Goal: Information Seeking & Learning: Learn about a topic

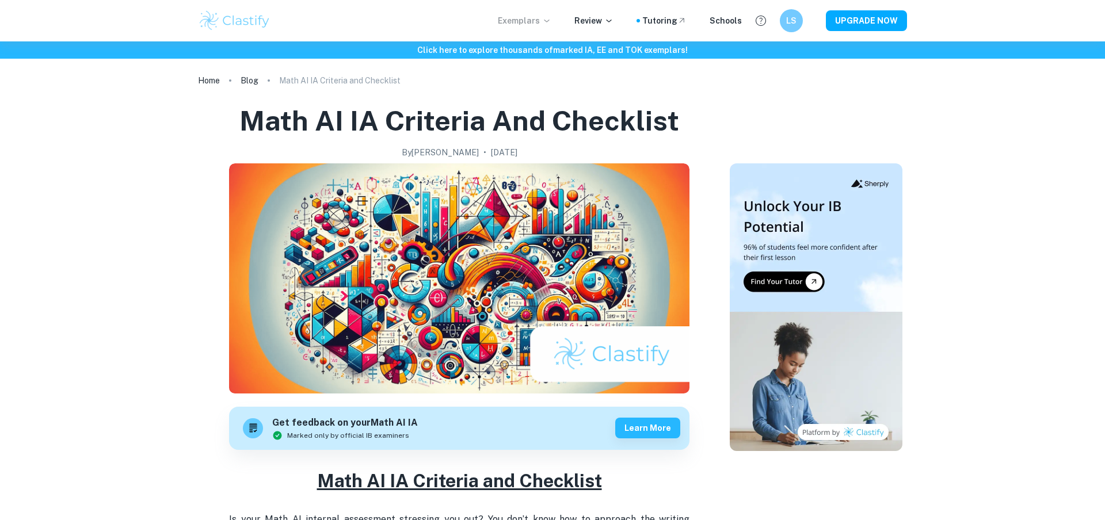
click at [551, 19] on icon at bounding box center [546, 20] width 9 height 9
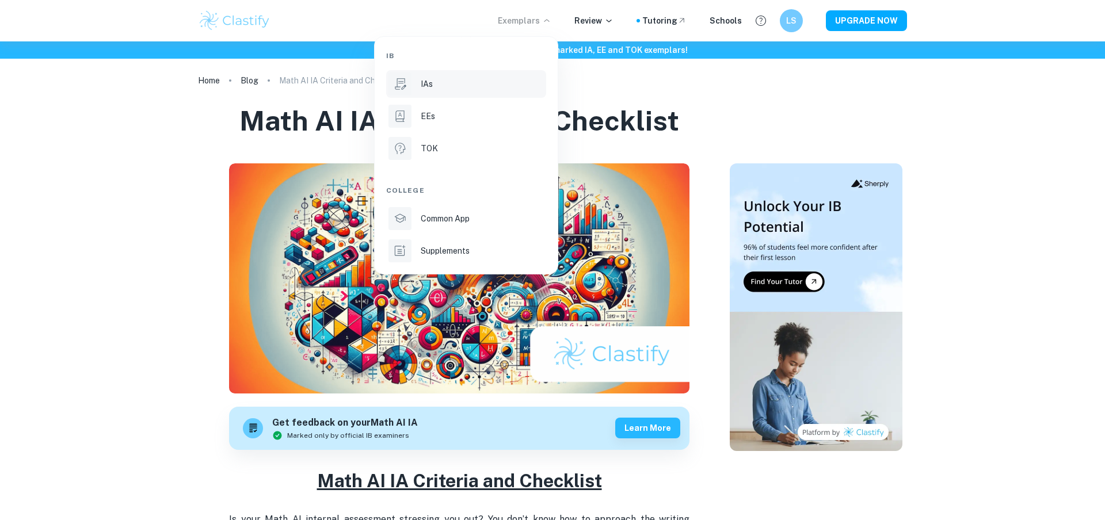
click at [432, 78] on p "IAs" at bounding box center [427, 84] width 12 height 13
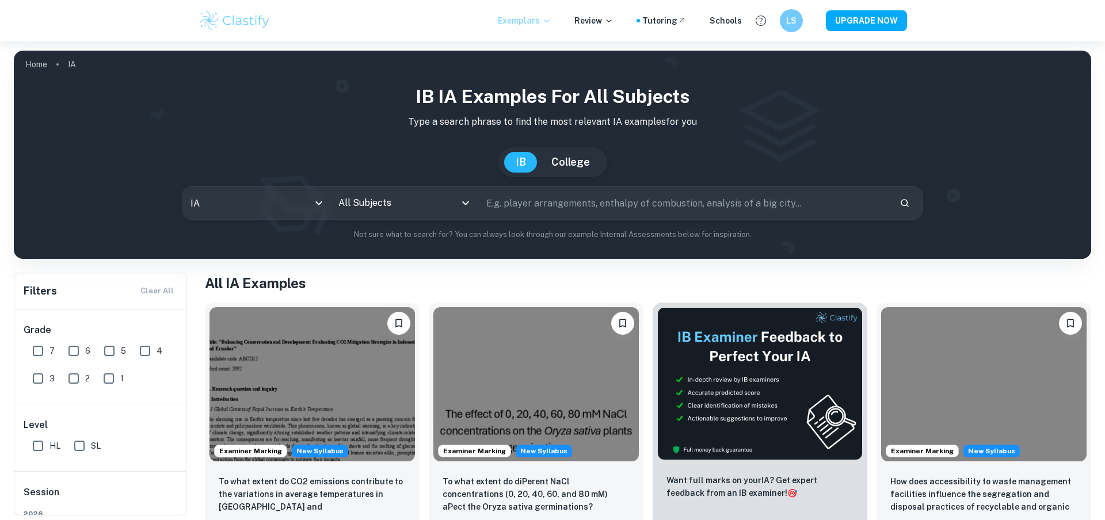
click at [415, 216] on div "All Subjects" at bounding box center [403, 203] width 147 height 32
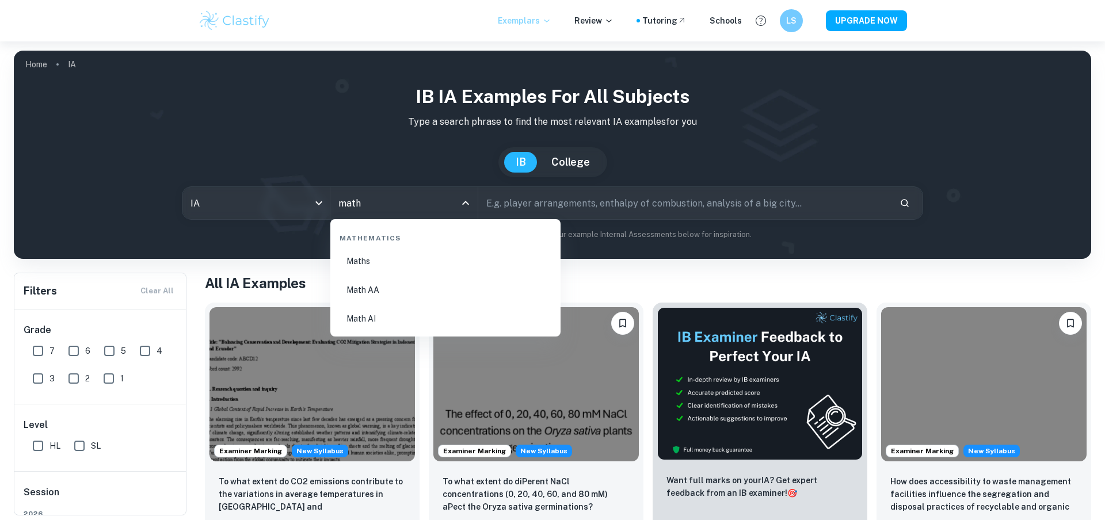
click at [382, 296] on li "Math AA" at bounding box center [445, 290] width 221 height 26
type input "Math AA"
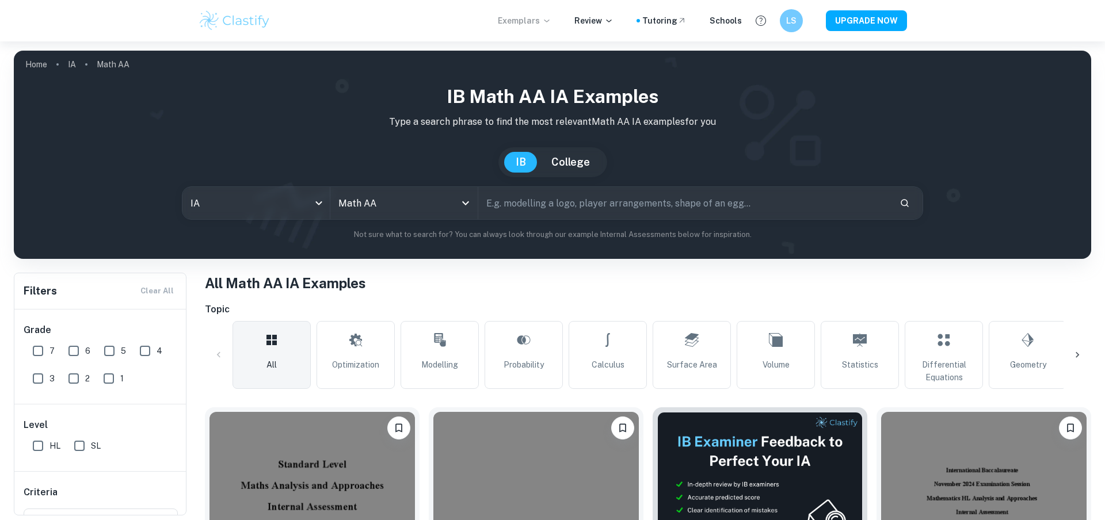
click at [557, 203] on input "text" at bounding box center [684, 203] width 412 height 32
type input "population growth"
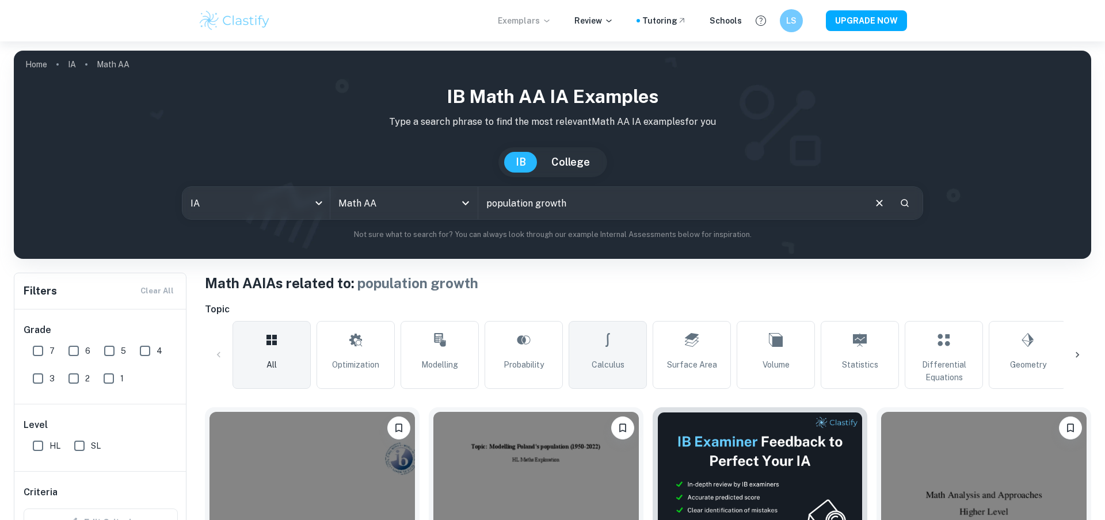
scroll to position [237, 0]
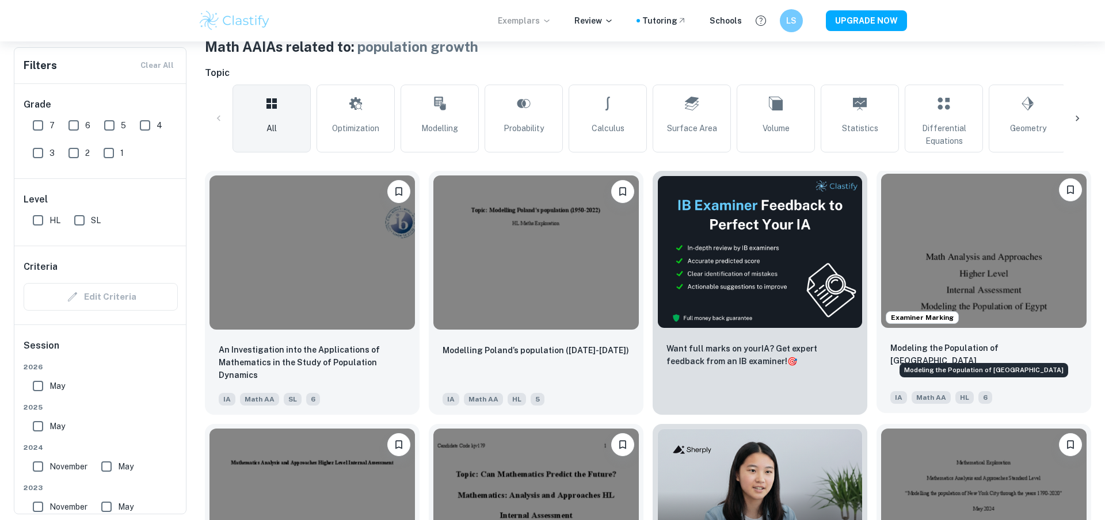
click at [948, 349] on p "Modeling the Population of [GEOGRAPHIC_DATA]" at bounding box center [984, 354] width 187 height 25
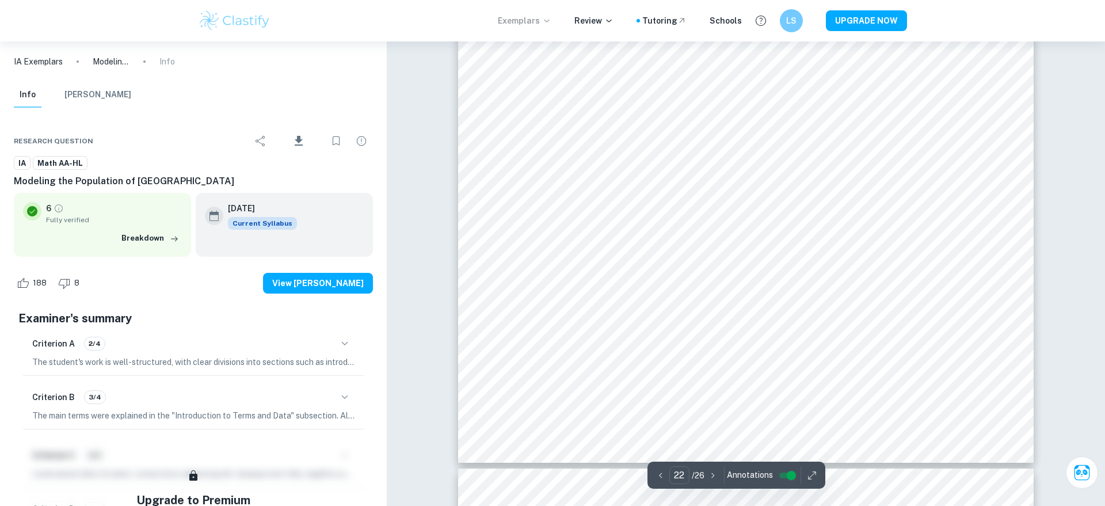
scroll to position [16613, 0]
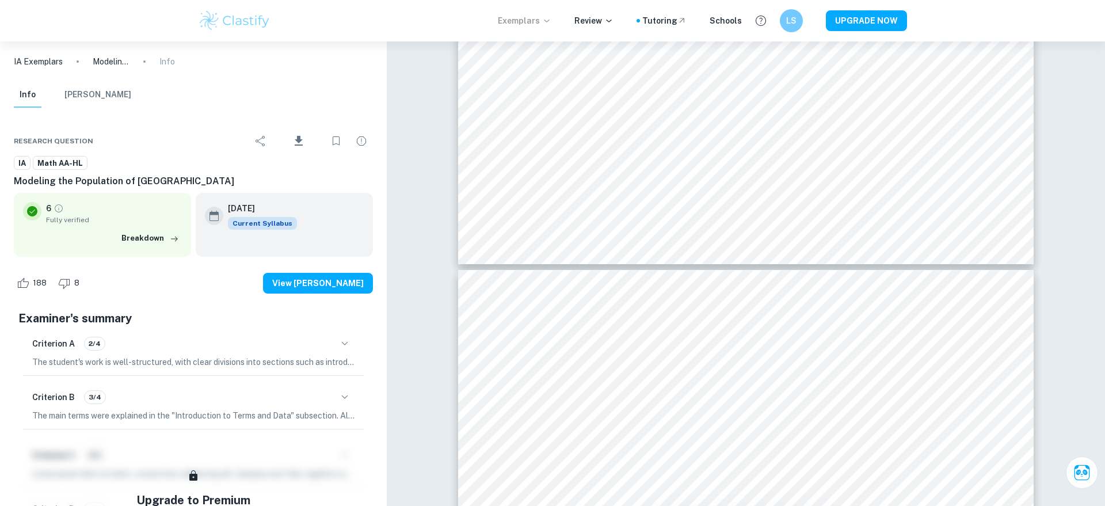
type input "23"
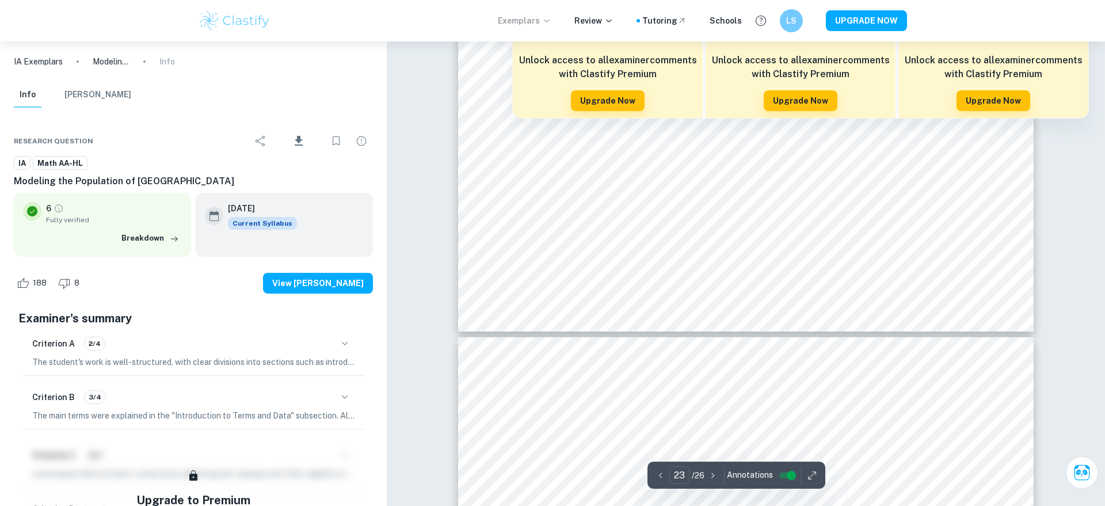
scroll to position [17514, 0]
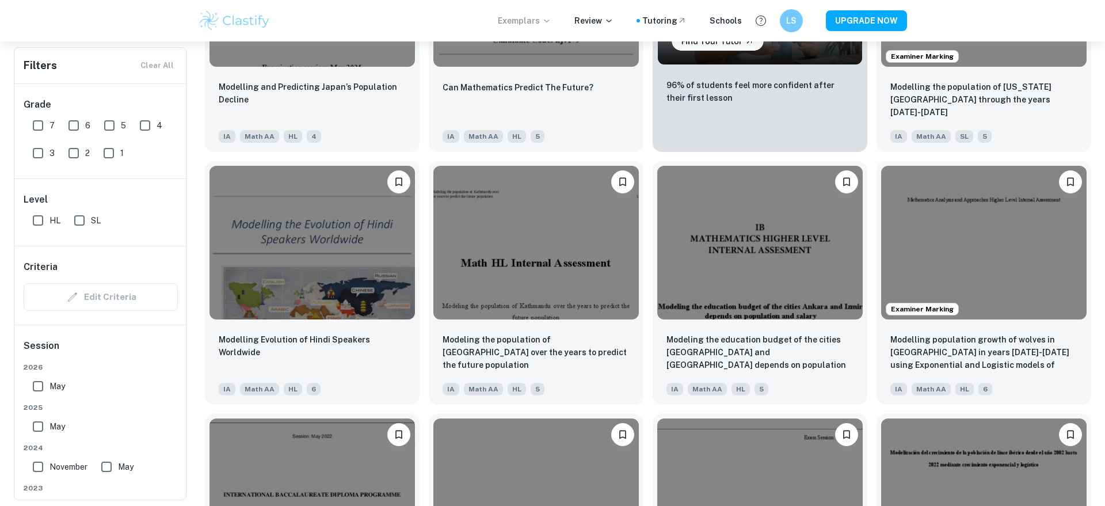
scroll to position [754, 0]
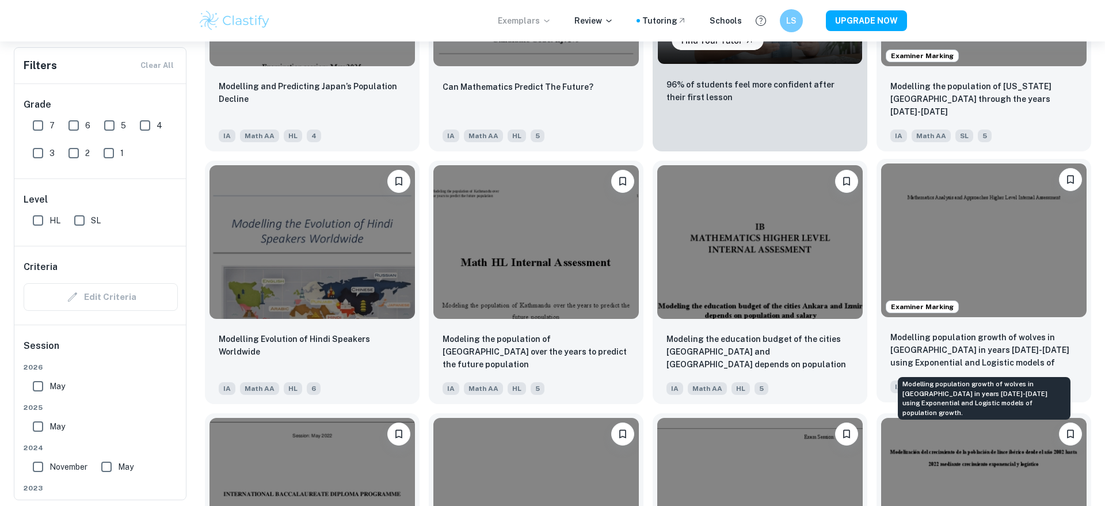
click at [925, 360] on p "Modelling population growth of wolves in [GEOGRAPHIC_DATA] in years [DATE]-[DAT…" at bounding box center [984, 350] width 187 height 39
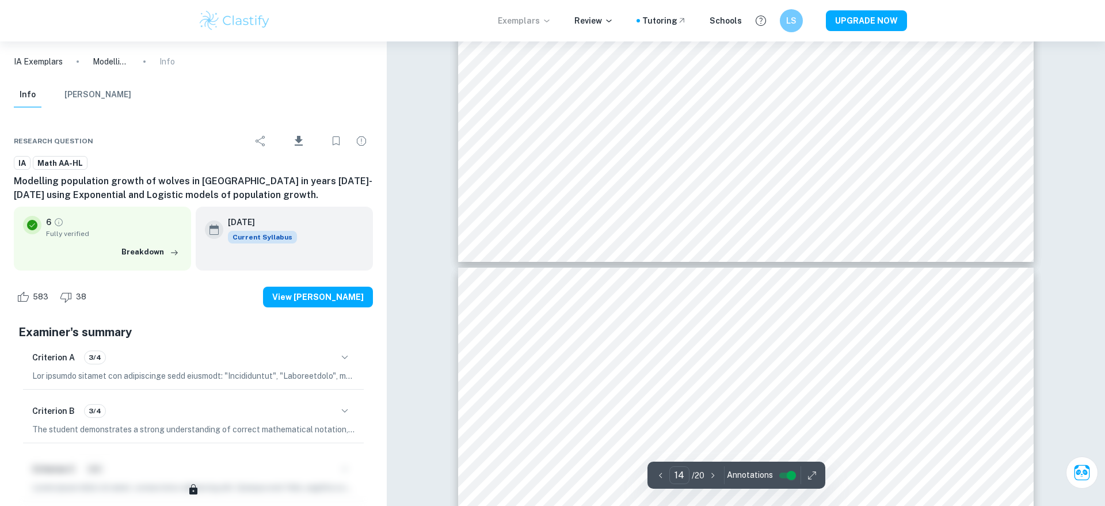
scroll to position [10742, 0]
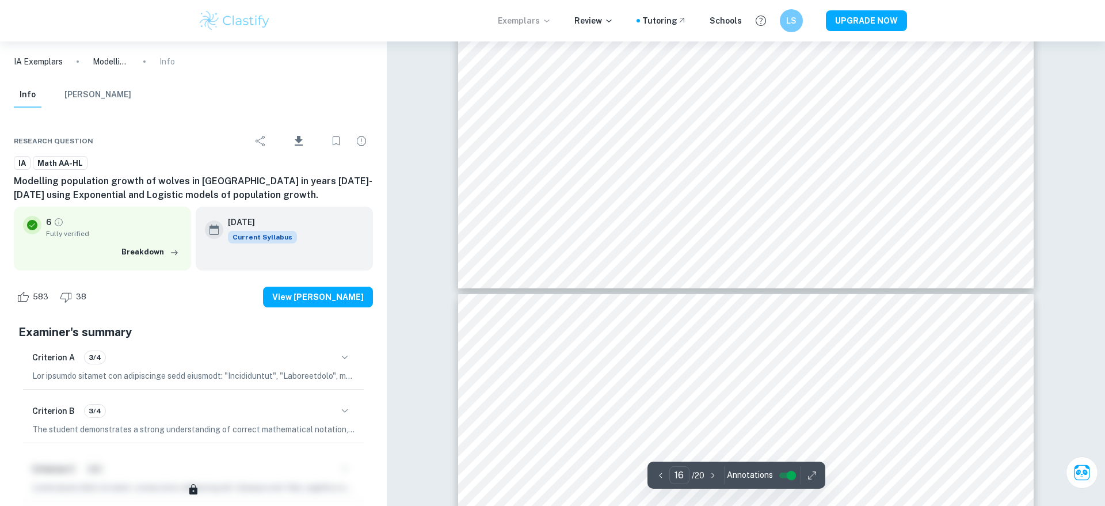
type input "17"
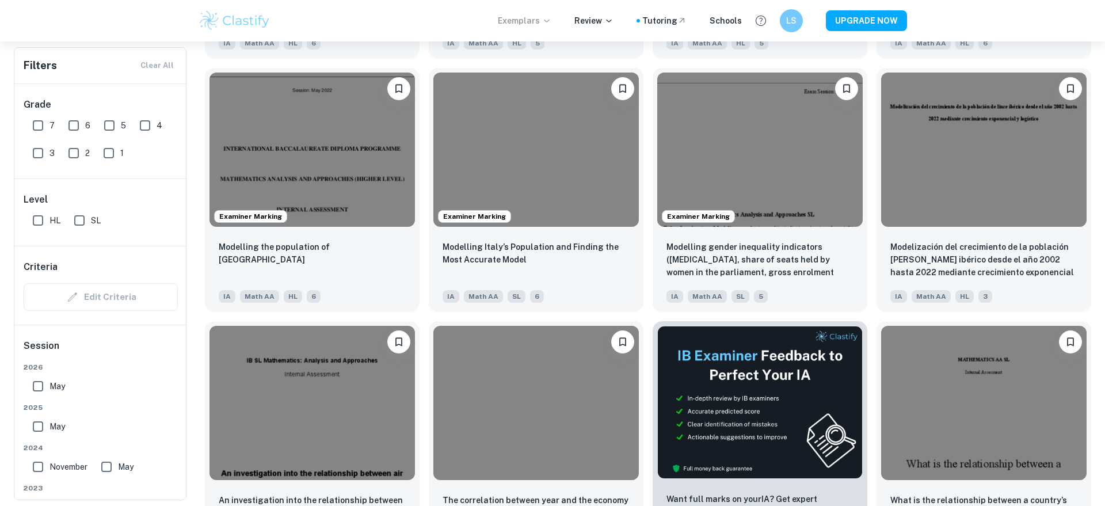
scroll to position [1103, 0]
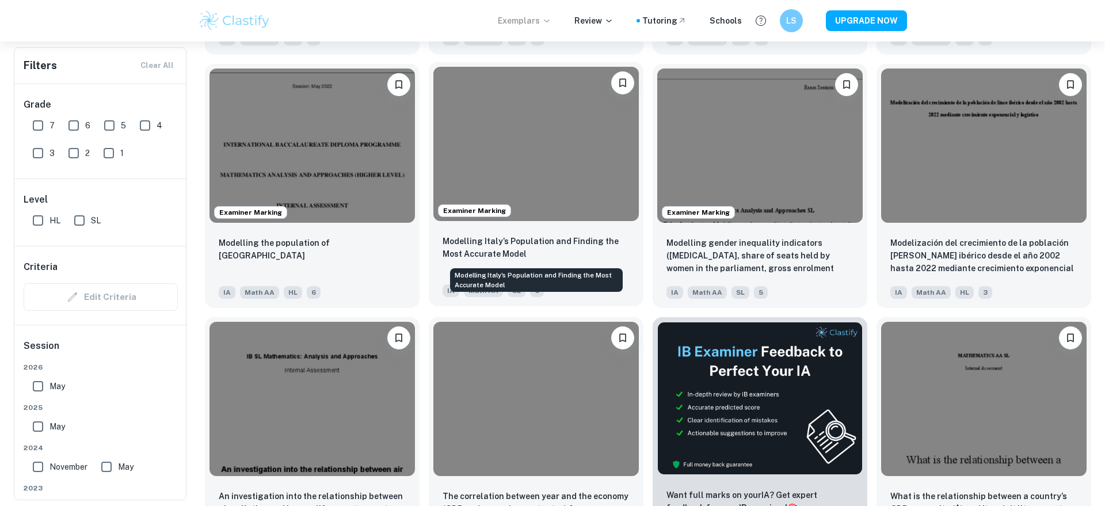
click at [530, 244] on p "Modelling Italy’s Population and Finding the Most Accurate Model" at bounding box center [536, 247] width 187 height 25
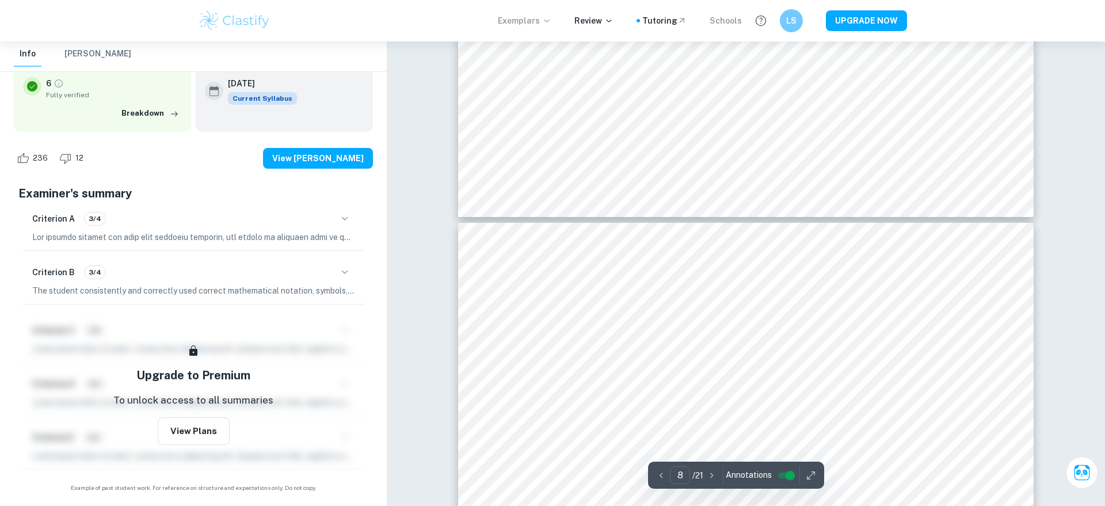
scroll to position [5843, 0]
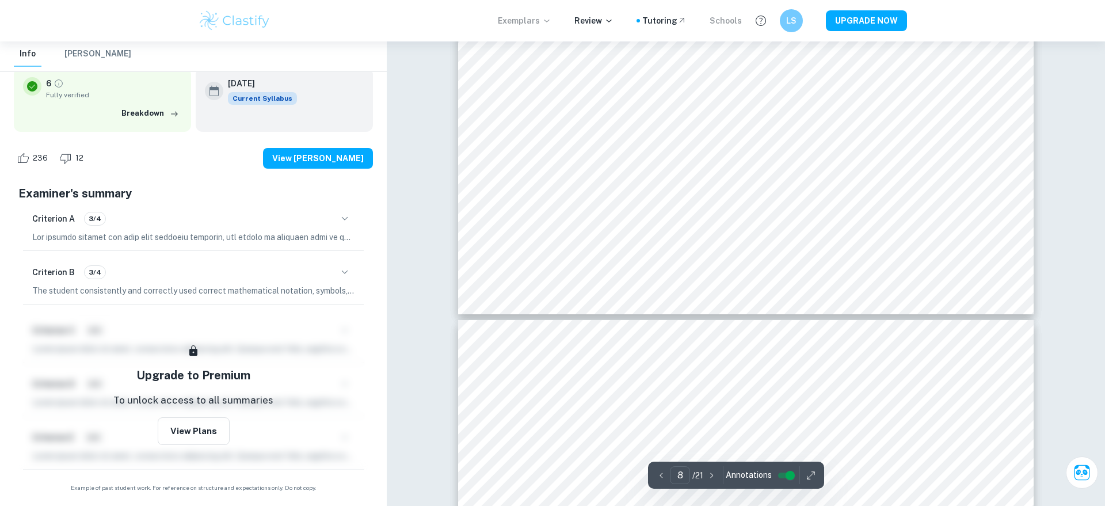
type input "7"
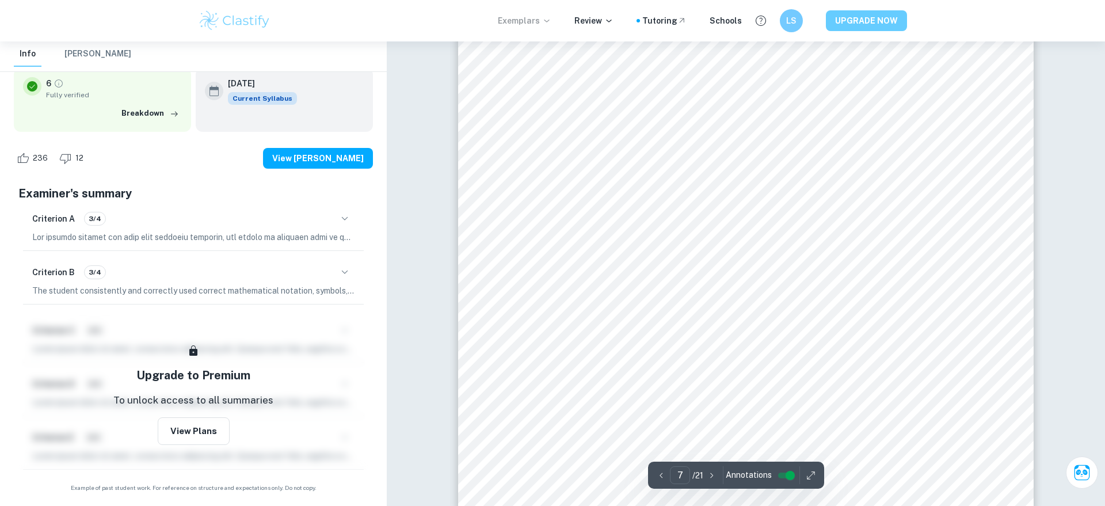
scroll to position [5469, 0]
